Goal: Information Seeking & Learning: Find specific fact

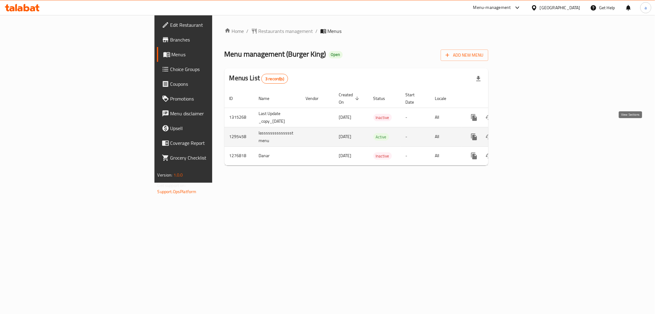
click at [522, 133] on icon "enhanced table" at bounding box center [518, 136] width 7 height 7
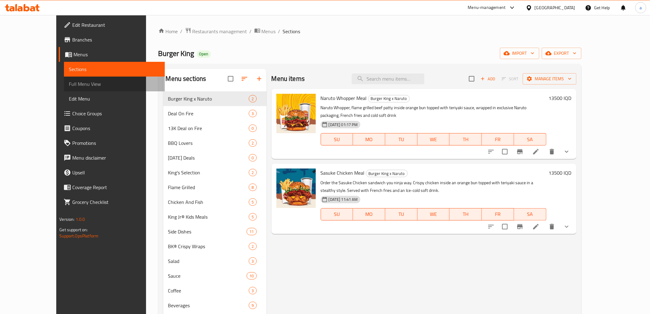
click at [69, 83] on span "Full Menu View" at bounding box center [114, 83] width 91 height 7
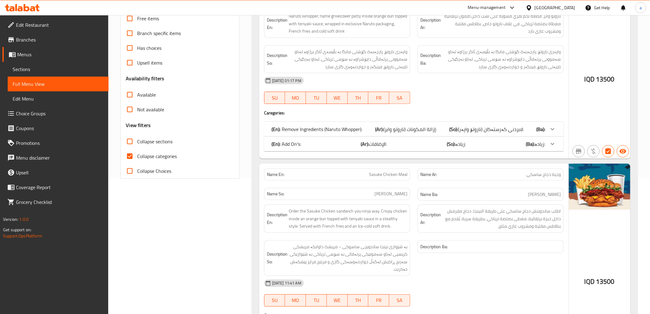
scroll to position [136, 0]
click at [164, 153] on span "Collapse categories" at bounding box center [157, 155] width 40 height 7
click at [137, 153] on input "Collapse categories" at bounding box center [129, 155] width 15 height 15
checkbox input "false"
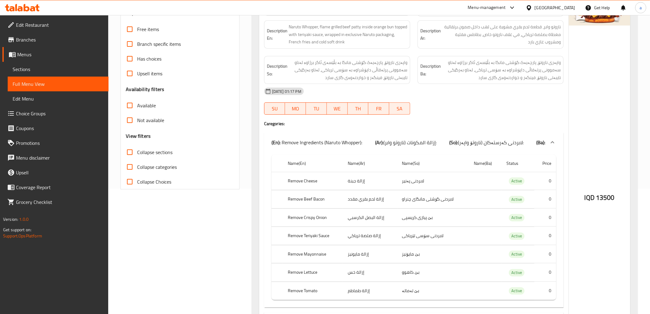
scroll to position [91, 0]
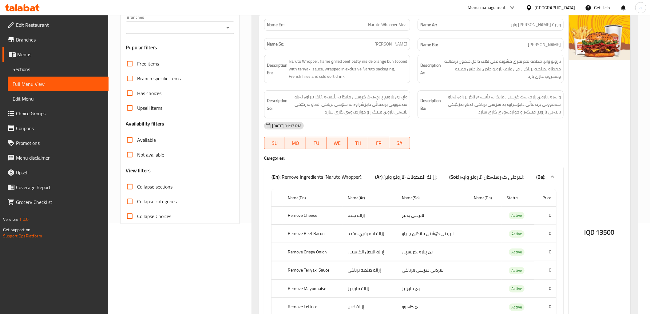
click at [167, 184] on span "Collapse sections" at bounding box center [154, 186] width 35 height 7
click at [137, 184] on input "Collapse sections" at bounding box center [129, 186] width 15 height 15
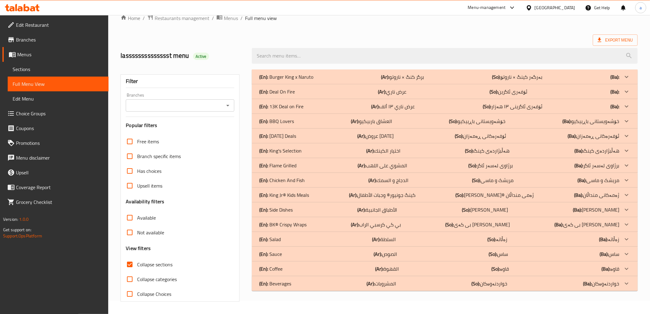
click at [163, 261] on span "Collapse sections" at bounding box center [154, 264] width 35 height 7
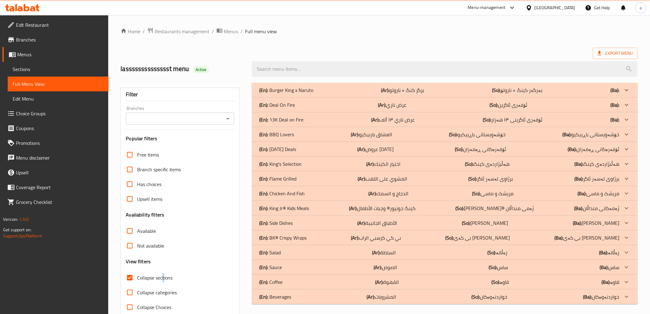
click at [158, 281] on span "Collapse sections" at bounding box center [154, 277] width 35 height 7
click at [137, 281] on input "Collapse sections" at bounding box center [129, 277] width 15 height 15
checkbox input "false"
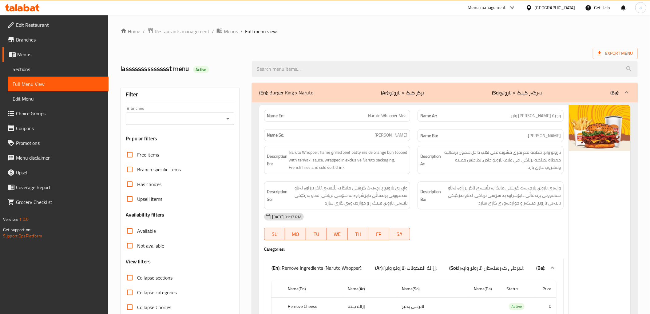
click at [230, 121] on icon "Open" at bounding box center [227, 118] width 7 height 7
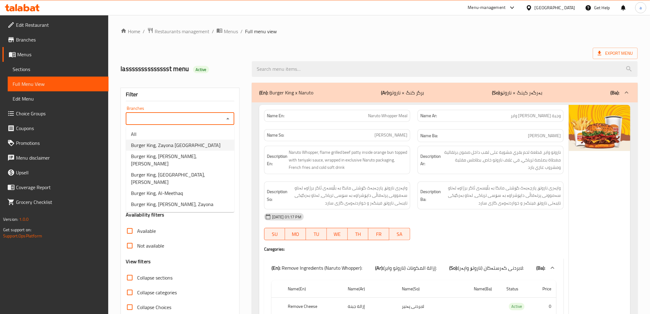
click at [193, 137] on li "All" at bounding box center [180, 133] width 108 height 11
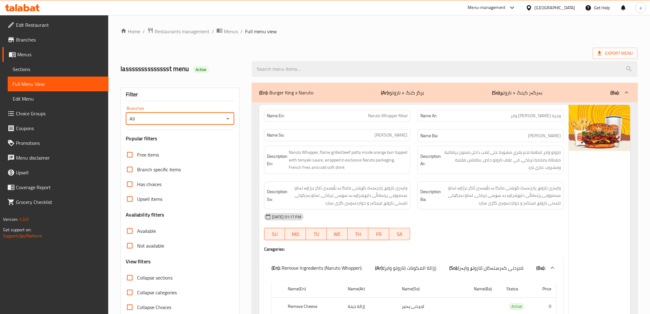
type input "All"
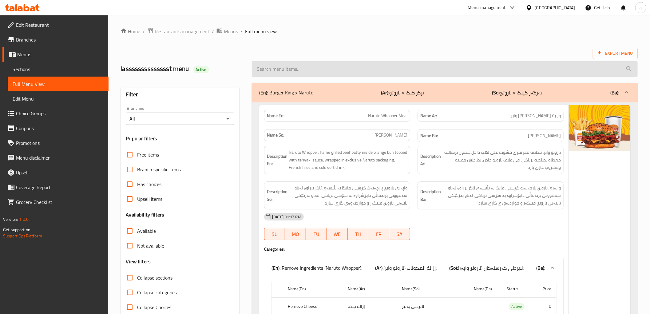
click at [305, 63] on input "search" at bounding box center [445, 69] width 386 height 16
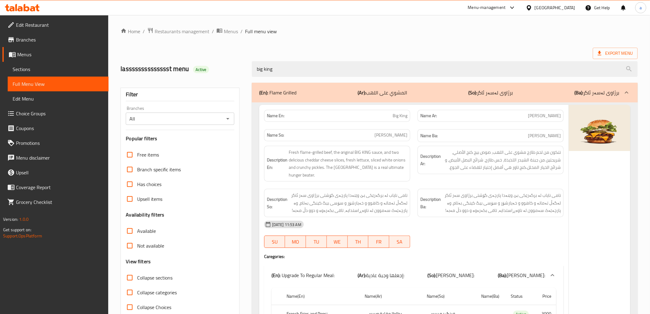
drag, startPoint x: 283, startPoint y: 72, endPoint x: 207, endPoint y: 81, distance: 76.4
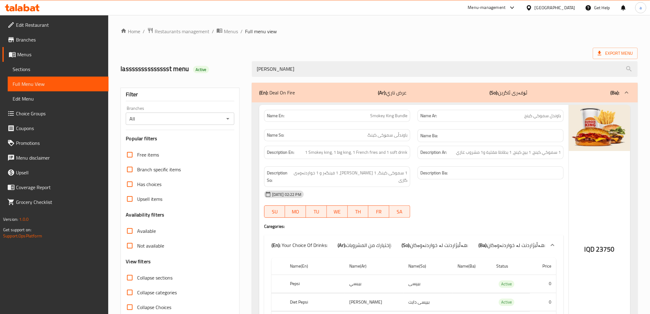
drag, startPoint x: 292, startPoint y: 73, endPoint x: 229, endPoint y: 77, distance: 63.8
click at [229, 77] on div "lasssssssssssssst menu Active [PERSON_NAME]" at bounding box center [379, 68] width 524 height 27
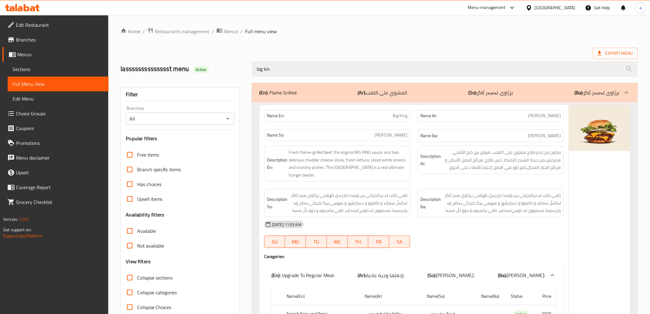
type input "big king"
click at [404, 120] on div "Name En: Big King" at bounding box center [337, 116] width 146 height 12
copy span "Big King"
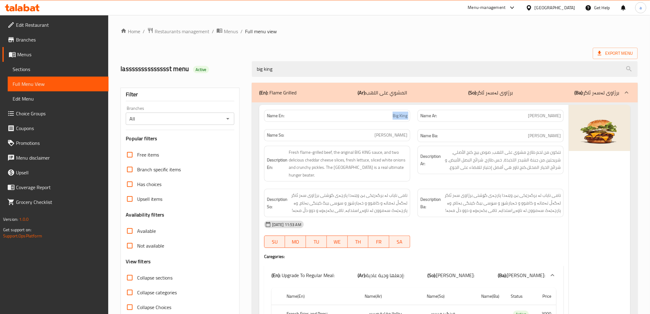
click at [32, 10] on icon at bounding box center [32, 8] width 5 height 5
